Goal: Task Accomplishment & Management: Manage account settings

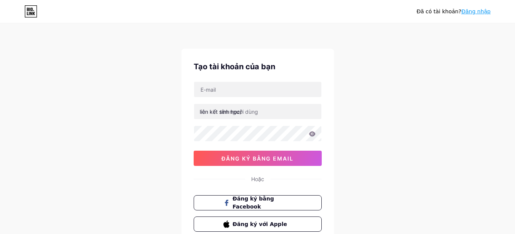
scroll to position [57, 0]
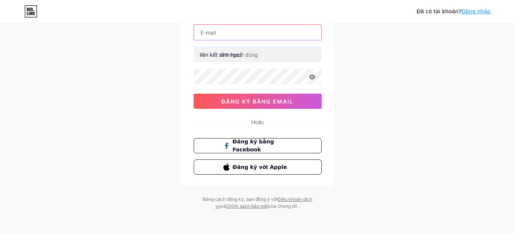
click at [237, 32] on input "text" at bounding box center [257, 32] width 127 height 15
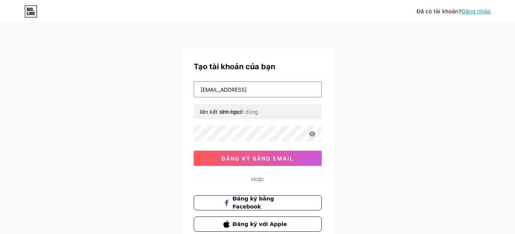
click at [275, 86] on input "[EMAIL_ADDRESS]" at bounding box center [257, 89] width 127 height 15
click at [260, 88] on input "[EMAIL_ADDRESS]" at bounding box center [257, 89] width 127 height 15
type input "[EMAIL_ADDRESS][DOMAIN_NAME]"
click at [355, 93] on div "Đã có [PERSON_NAME]? Đăng nhập Tạo tài [PERSON_NAME] bạn [EMAIL_ADDRESS][DOMAIN…" at bounding box center [257, 145] width 515 height 291
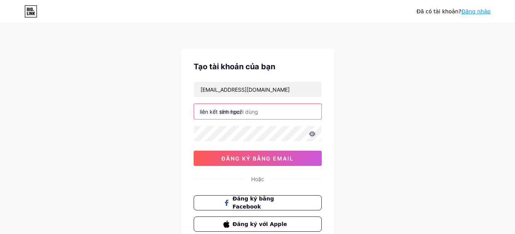
click at [272, 111] on input "text" at bounding box center [257, 111] width 127 height 15
type input "n"
type input "ndtndtductrihieu"
click at [313, 134] on icon at bounding box center [312, 133] width 7 height 5
click at [363, 118] on div "Đã có [PERSON_NAME]? Đăng nhập Tạo tài [PERSON_NAME] bạn [EMAIL_ADDRESS][DOMAIN…" at bounding box center [257, 145] width 515 height 291
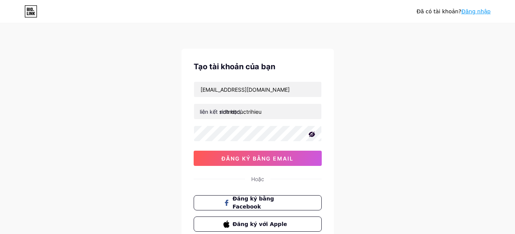
click at [134, 99] on div "Đã có [PERSON_NAME]? Đăng nhập Tạo tài [PERSON_NAME] bạn [EMAIL_ADDRESS][DOMAIN…" at bounding box center [257, 145] width 515 height 291
click at [310, 132] on icon at bounding box center [312, 135] width 8 height 8
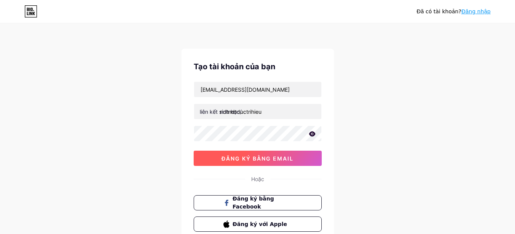
click at [259, 155] on font "đăng ký bằng email" at bounding box center [257, 158] width 72 height 6
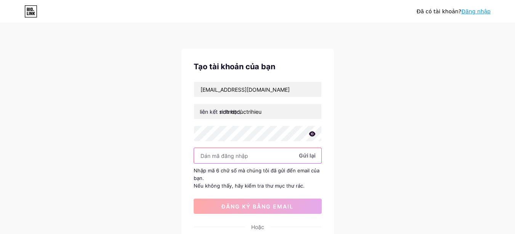
click at [216, 158] on input "text" at bounding box center [257, 155] width 127 height 15
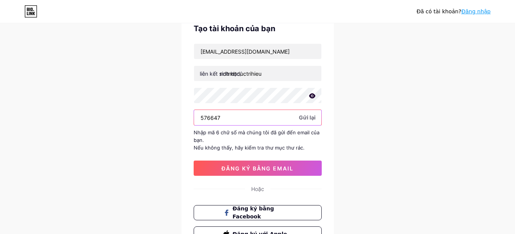
scroll to position [76, 0]
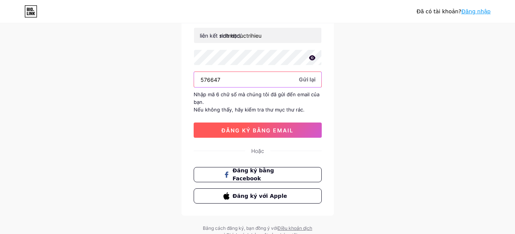
type input "576647"
click at [270, 128] on font "đăng ký bằng email" at bounding box center [257, 130] width 72 height 6
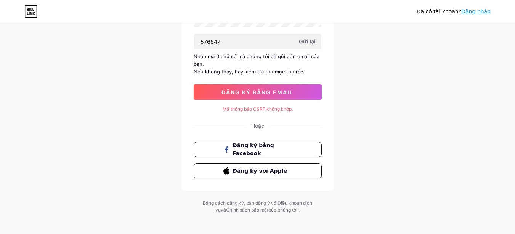
scroll to position [0, 0]
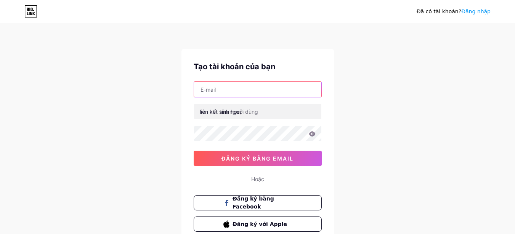
click at [240, 92] on input "text" at bounding box center [257, 89] width 127 height 15
click at [261, 91] on input "[EMAIL_ADDRESS]" at bounding box center [257, 89] width 127 height 15
type input "[EMAIL_ADDRESS][DOMAIN_NAME]"
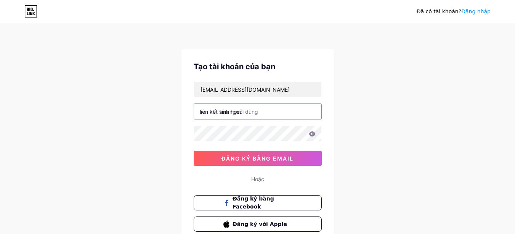
click at [274, 111] on input "text" at bounding box center [257, 111] width 127 height 15
type input "nguyendaitien"
click at [313, 135] on icon at bounding box center [312, 133] width 6 height 5
click at [315, 133] on icon at bounding box center [312, 135] width 8 height 8
click at [313, 133] on icon at bounding box center [312, 133] width 7 height 5
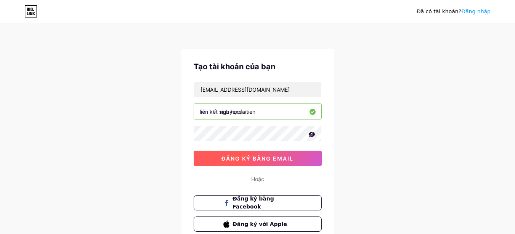
click at [253, 161] on font "đăng ký bằng email" at bounding box center [257, 158] width 72 height 6
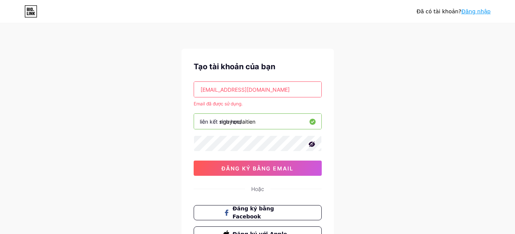
click at [486, 12] on font "Đăng nhập" at bounding box center [475, 11] width 29 height 6
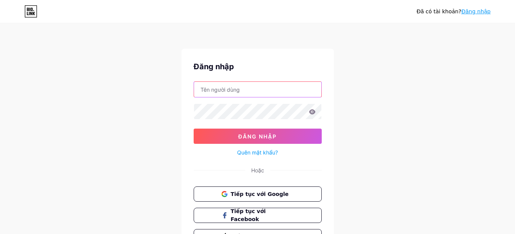
type input "[EMAIL_ADDRESS][DOMAIN_NAME]"
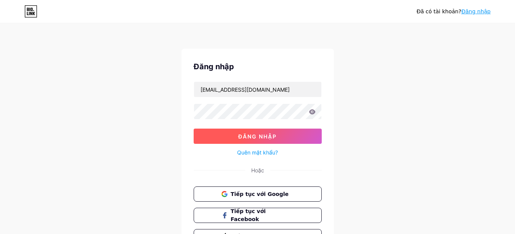
click at [269, 134] on font "Đăng nhập" at bounding box center [257, 136] width 38 height 6
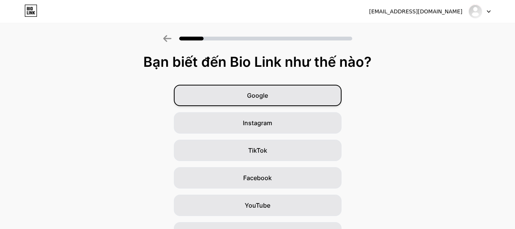
click at [268, 91] on span "Google" at bounding box center [257, 95] width 21 height 9
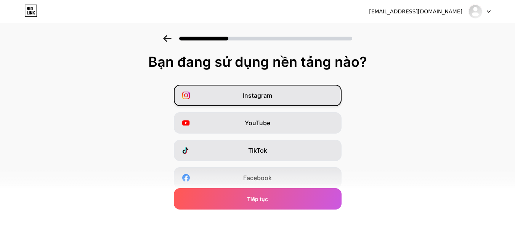
click at [305, 92] on div "Instagram" at bounding box center [258, 95] width 168 height 21
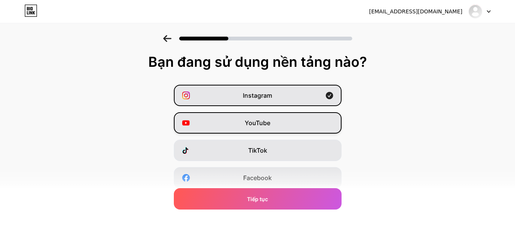
click at [297, 128] on div "YouTube" at bounding box center [258, 122] width 168 height 21
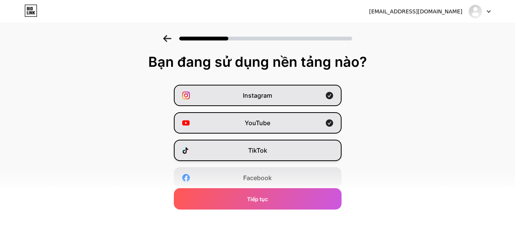
click at [297, 150] on div "TikTok" at bounding box center [258, 149] width 168 height 21
click at [302, 177] on div "Facebook" at bounding box center [258, 177] width 168 height 21
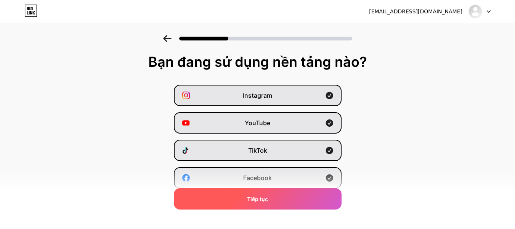
click at [287, 197] on div "Tiếp tục" at bounding box center [258, 198] width 168 height 21
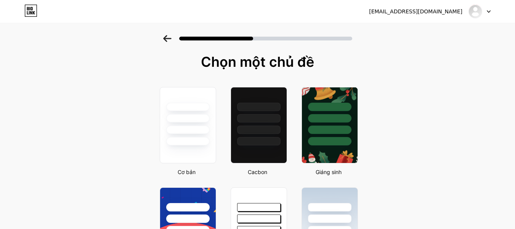
scroll to position [38, 0]
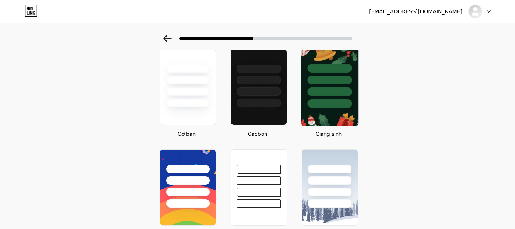
click at [347, 89] on div at bounding box center [329, 91] width 45 height 9
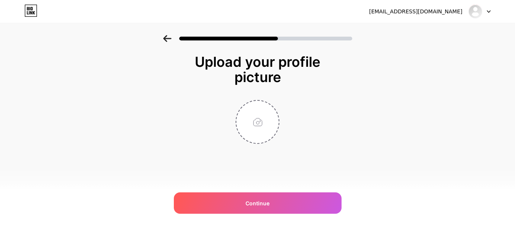
scroll to position [0, 0]
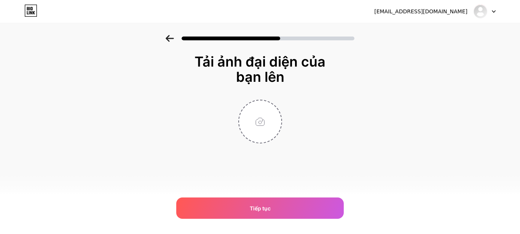
click at [168, 39] on icon at bounding box center [170, 38] width 8 height 7
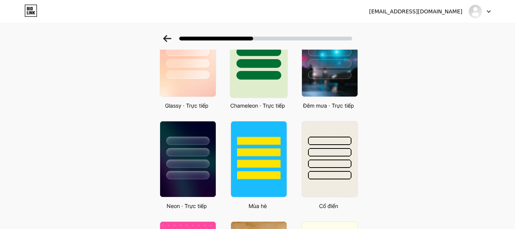
scroll to position [305, 0]
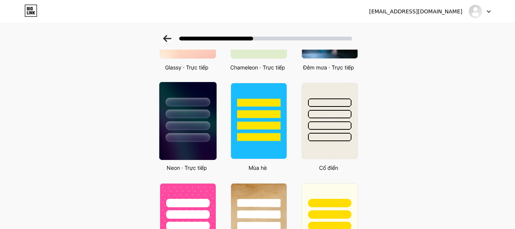
click at [190, 125] on div at bounding box center [187, 125] width 45 height 9
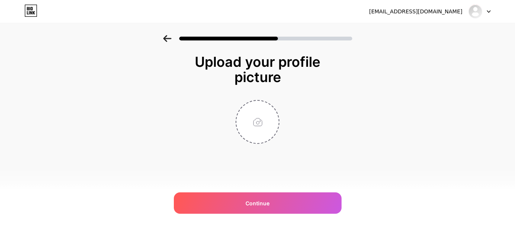
scroll to position [0, 0]
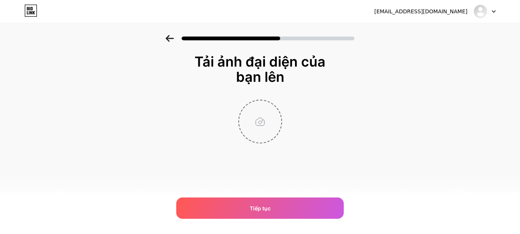
click at [259, 122] on input "file" at bounding box center [260, 122] width 42 height 42
type input "C:\fakepath\IMG_20220123_191503.jpg"
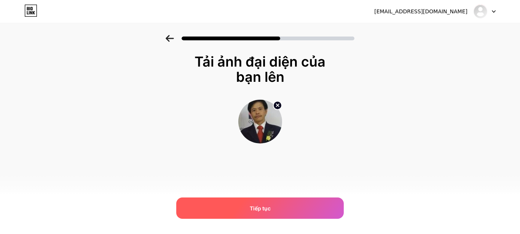
click at [288, 207] on div "Tiếp tục" at bounding box center [260, 208] width 168 height 21
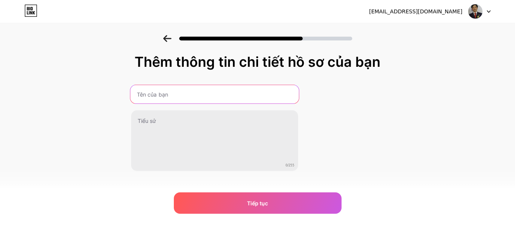
click at [218, 96] on input "text" at bounding box center [214, 94] width 168 height 18
type input "Nguyễn Đại Tiến"
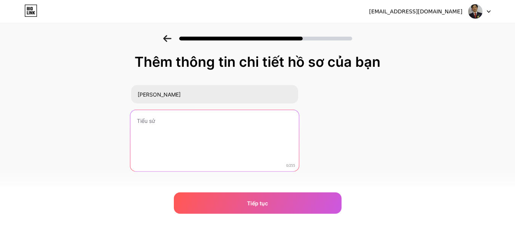
click at [176, 121] on textarea at bounding box center [214, 141] width 168 height 62
click at [173, 121] on textarea at bounding box center [214, 141] width 168 height 62
click at [171, 120] on textarea at bounding box center [214, 141] width 168 height 62
click at [180, 120] on textarea at bounding box center [214, 141] width 168 height 62
click at [181, 120] on textarea at bounding box center [214, 141] width 168 height 62
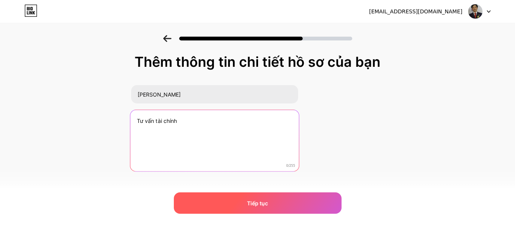
type textarea "Tư vấn tài chính"
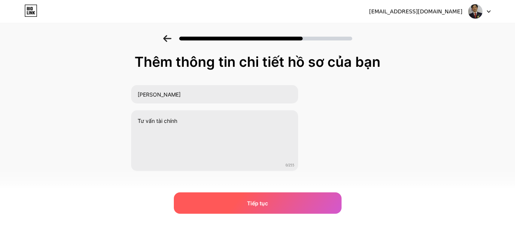
click at [273, 203] on div "Tiếp tục" at bounding box center [258, 202] width 168 height 21
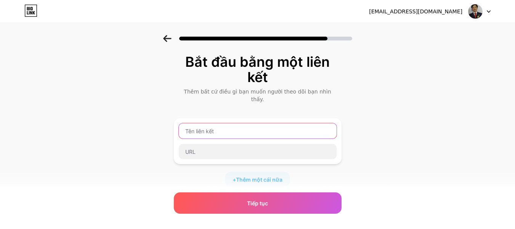
drag, startPoint x: 226, startPoint y: 123, endPoint x: 214, endPoint y: 125, distance: 12.4
click at [214, 125] on input "text" at bounding box center [258, 130] width 158 height 15
paste input "https://www.blogger.com/profile/05949592068580365500"
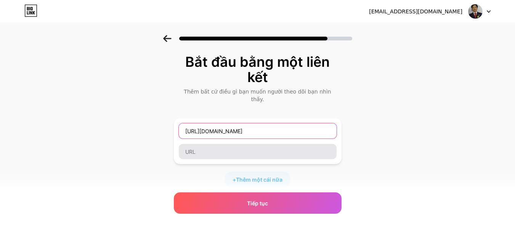
scroll to position [0, 5]
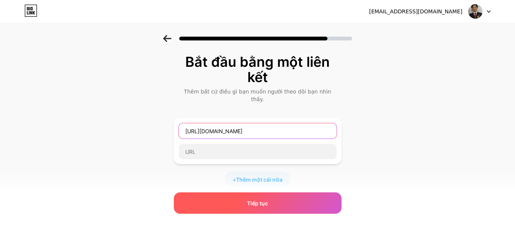
type input "https://www.blogger.com/profile/05949592068580365500"
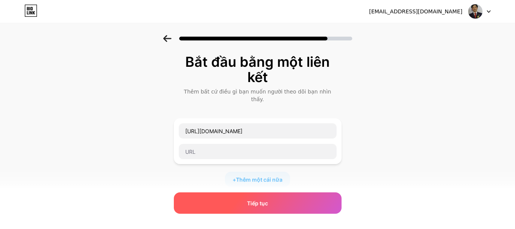
scroll to position [0, 0]
click at [268, 205] on font "Tiếp tục" at bounding box center [257, 203] width 21 height 6
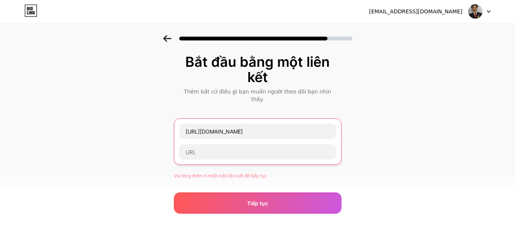
click at [336, 123] on div "https://www.blogger.com/profile/05949592068580365500" at bounding box center [258, 131] width 158 height 16
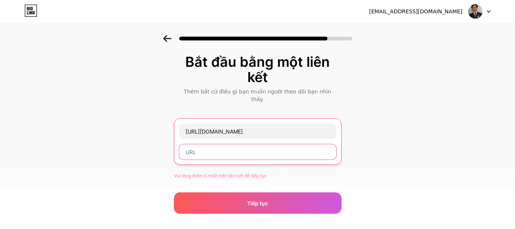
paste input "https://www.blogger.com/profile/05949592068580365500"
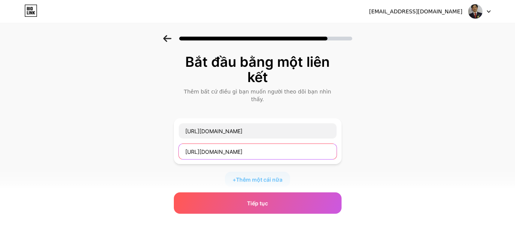
scroll to position [0, 5]
type input "https://www.blogger.com/profile/05949592068580365500"
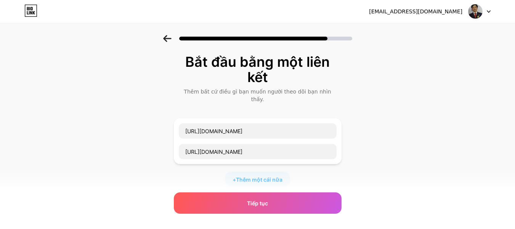
scroll to position [0, 0]
click at [366, 164] on div "Bắt đầu bằng một liên kết Thêm bất cứ điều gì bạn muốn người theo dõi bạn nhìn …" at bounding box center [257, 180] width 515 height 291
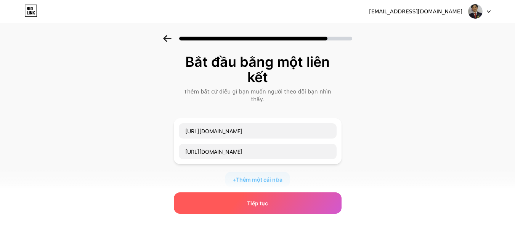
click at [268, 200] on font "Tiếp tục" at bounding box center [257, 203] width 21 height 6
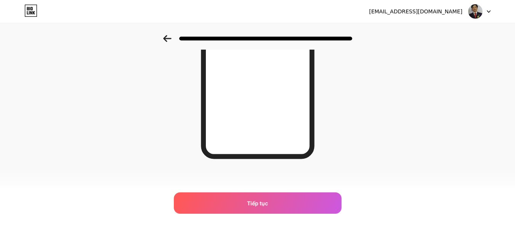
scroll to position [38, 0]
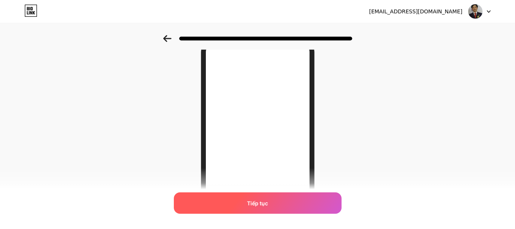
click at [266, 204] on font "Tiếp tục" at bounding box center [257, 203] width 21 height 6
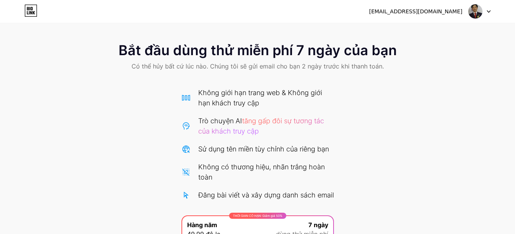
drag, startPoint x: 148, startPoint y: 28, endPoint x: 265, endPoint y: 26, distance: 116.9
drag, startPoint x: 265, startPoint y: 26, endPoint x: 190, endPoint y: 20, distance: 75.3
click at [190, 20] on div "ndtductrihieu@gmail.com Đăng xuất" at bounding box center [257, 11] width 515 height 23
click at [30, 8] on icon at bounding box center [29, 8] width 1 height 3
click at [489, 13] on div at bounding box center [479, 12] width 22 height 14
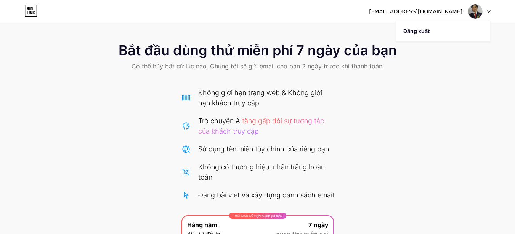
click at [411, 12] on font "[EMAIL_ADDRESS][DOMAIN_NAME]" at bounding box center [415, 11] width 93 height 6
click at [489, 10] on div at bounding box center [479, 12] width 22 height 14
click at [418, 13] on font "[EMAIL_ADDRESS][DOMAIN_NAME]" at bounding box center [415, 11] width 93 height 6
drag, startPoint x: 285, startPoint y: 87, endPoint x: 254, endPoint y: 97, distance: 31.9
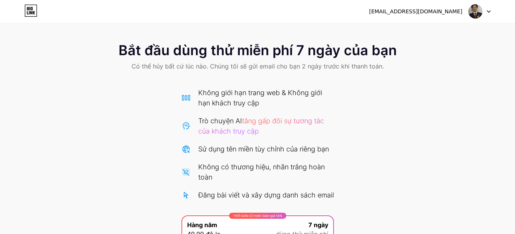
click at [254, 97] on div "Không giới hạn trang web & Không giới hạn khách truy cập" at bounding box center [266, 98] width 136 height 21
drag, startPoint x: 309, startPoint y: 16, endPoint x: 305, endPoint y: 9, distance: 8.0
drag, startPoint x: 305, startPoint y: 9, endPoint x: 451, endPoint y: 60, distance: 154.2
click at [451, 60] on div "Bắt đầu dùng thử miễn phí 7 ngày của bạn Có thể hủy bất cứ lúc nào. Chúng tôi s…" at bounding box center [257, 57] width 515 height 45
click at [475, 13] on img at bounding box center [475, 11] width 14 height 14
